Goal: Transaction & Acquisition: Purchase product/service

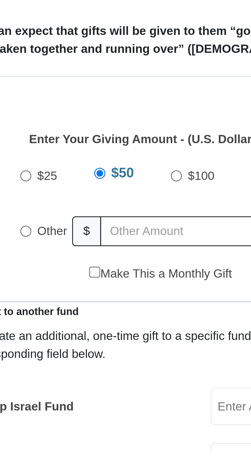
scroll to position [16, 0]
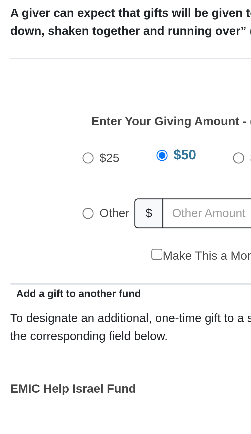
click at [86, 263] on input "Other" at bounding box center [84, 264] width 3 height 3
radio input "true"
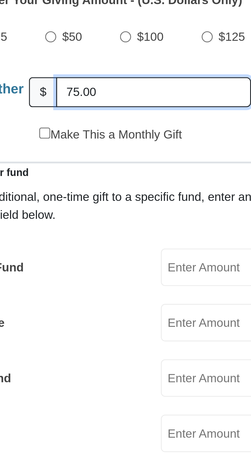
type input "75.00"
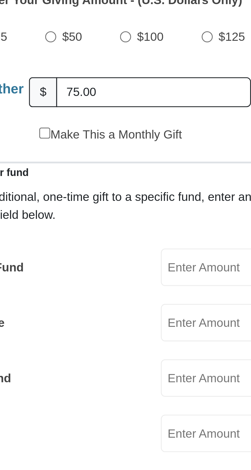
click at [106, 275] on input "Make This a Monthly Gift" at bounding box center [105, 276] width 3 height 3
checkbox input "true"
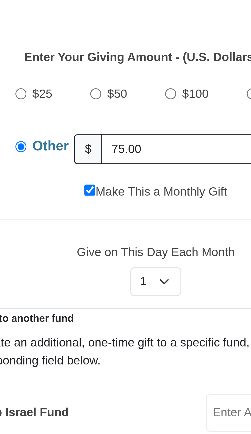
scroll to position [32, 0]
click at [130, 285] on select "Select Day of Month 1 2 3 4 5 6 7 8 9 10 11 12 13 14 15 16 17 18 19 20 21 22 23…" at bounding box center [125, 289] width 15 height 9
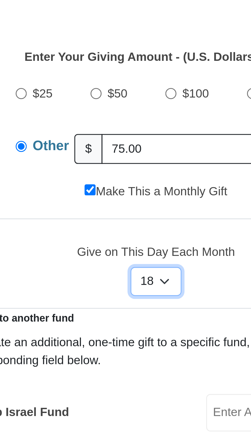
click at [118, 285] on select "Select Day of Month 1 2 3 4 5 6 7 8 9 10 11 12 13 14 15 16 17 18 19 20 21 22 23…" at bounding box center [125, 289] width 15 height 9
click at [125, 285] on select "Select Day of Month 1 2 3 4 5 6 7 8 9 10 11 12 13 14 15 16 17 18 19 20 21 22 23…" at bounding box center [125, 289] width 15 height 9
click at [118, 285] on select "Select Day of Month 1 2 3 4 5 6 7 8 9 10 11 12 13 14 15 16 17 18 19 20 21 22 23…" at bounding box center [125, 289] width 15 height 9
click at [130, 285] on select "Select Day of Month 1 2 3 4 5 6 7 8 9 10 11 12 13 14 15 16 17 18 19 20 21 22 23…" at bounding box center [125, 289] width 15 height 9
click at [118, 285] on select "Select Day of Month 1 2 3 4 5 6 7 8 9 10 11 12 13 14 15 16 17 18 19 20 21 22 23…" at bounding box center [125, 289] width 15 height 9
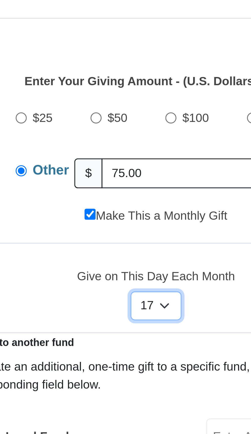
click at [125, 285] on select "Select Day of Month 1 2 3 4 5 6 7 8 9 10 11 12 13 14 15 16 17 18 19 20 21 22 23…" at bounding box center [125, 289] width 15 height 9
select select "13"
click at [118, 285] on select "Select Day of Month 1 2 3 4 5 6 7 8 9 10 11 12 13 14 15 16 17 18 19 20 21 22 23…" at bounding box center [125, 289] width 15 height 9
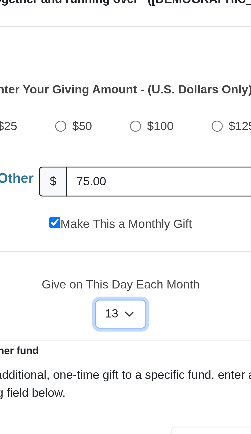
click at [130, 285] on select "Select Day of Month 1 2 3 4 5 6 7 8 9 10 11 12 13 14 15 16 17 18 19 20 21 22 23…" at bounding box center [125, 289] width 15 height 9
select select
click at [118, 285] on select "Select Day of Month 1 2 3 4 5 6 7 8 9 10 11 12 13 14 15 16 17 18 19 20 21 22 23…" at bounding box center [125, 289] width 15 height 9
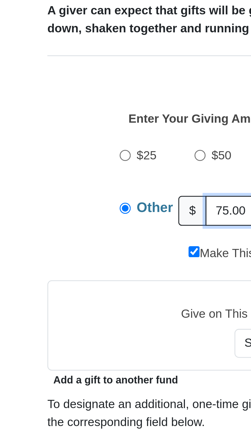
scroll to position [82, 0]
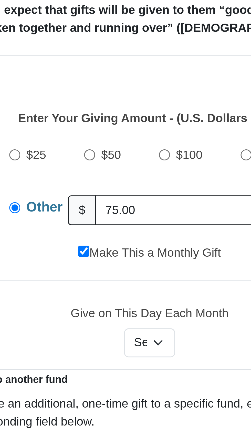
click at [106, 209] on input "Make This a Monthly Gift" at bounding box center [105, 210] width 3 height 3
checkbox input "false"
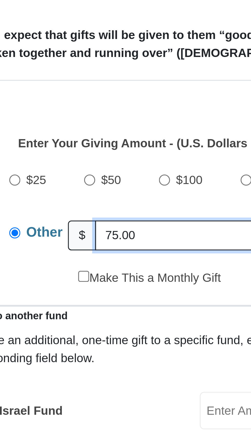
click at [124, 194] on input "75.00" at bounding box center [138, 198] width 59 height 9
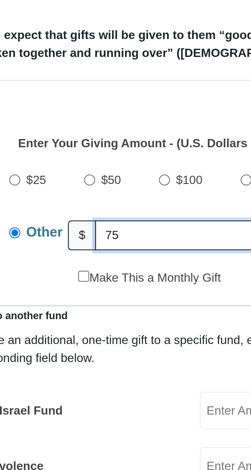
type input "7"
